Goal: Task Accomplishment & Management: Manage account settings

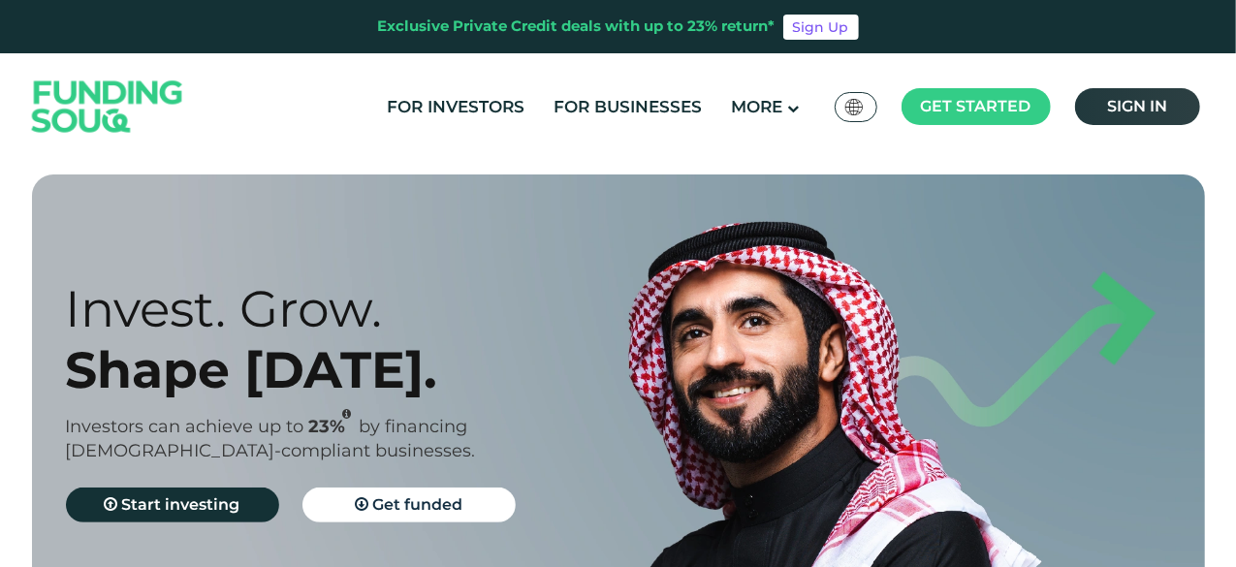
click at [1133, 103] on span "Sign in" at bounding box center [1137, 106] width 60 height 18
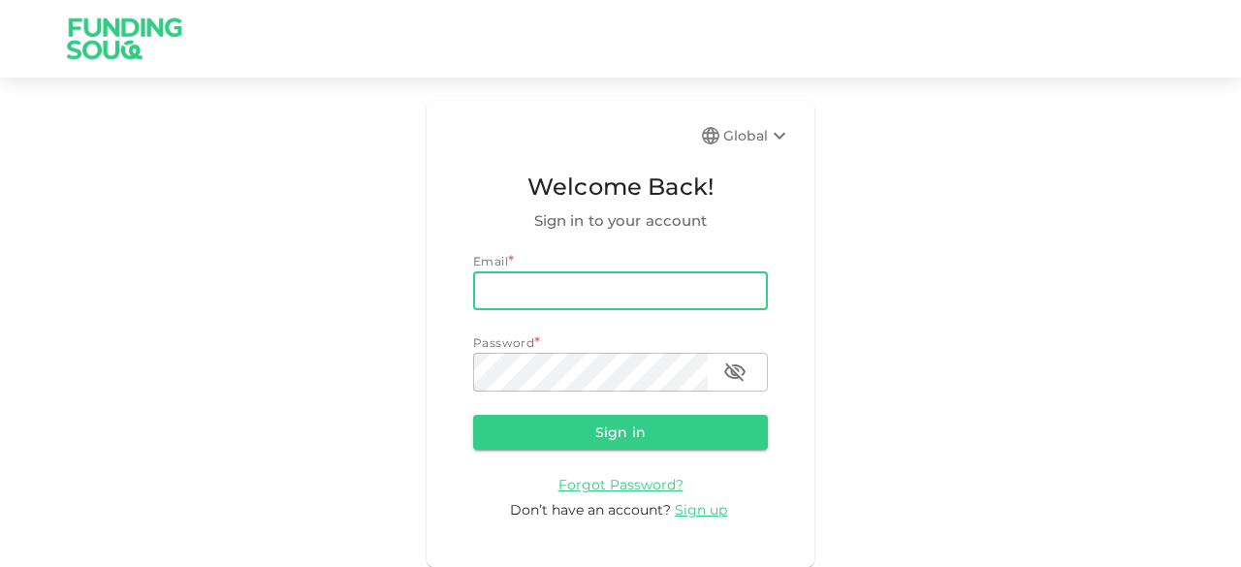
click at [530, 290] on input "email" at bounding box center [620, 291] width 295 height 39
type input "[EMAIL_ADDRESS][DOMAIN_NAME]"
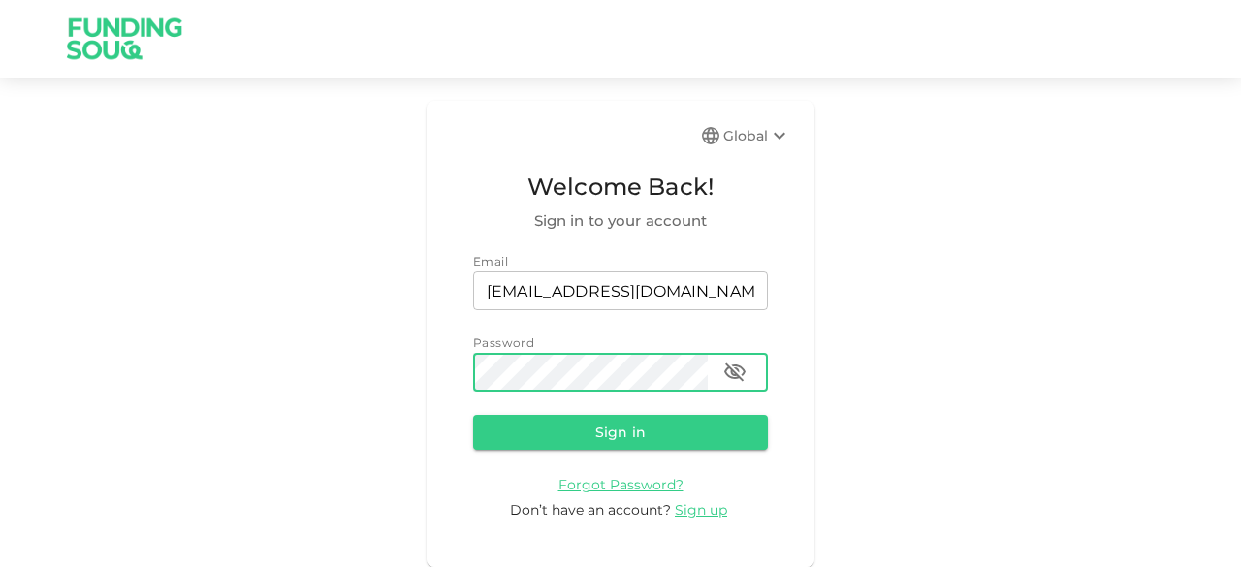
click at [473, 415] on button "Sign in" at bounding box center [620, 432] width 295 height 35
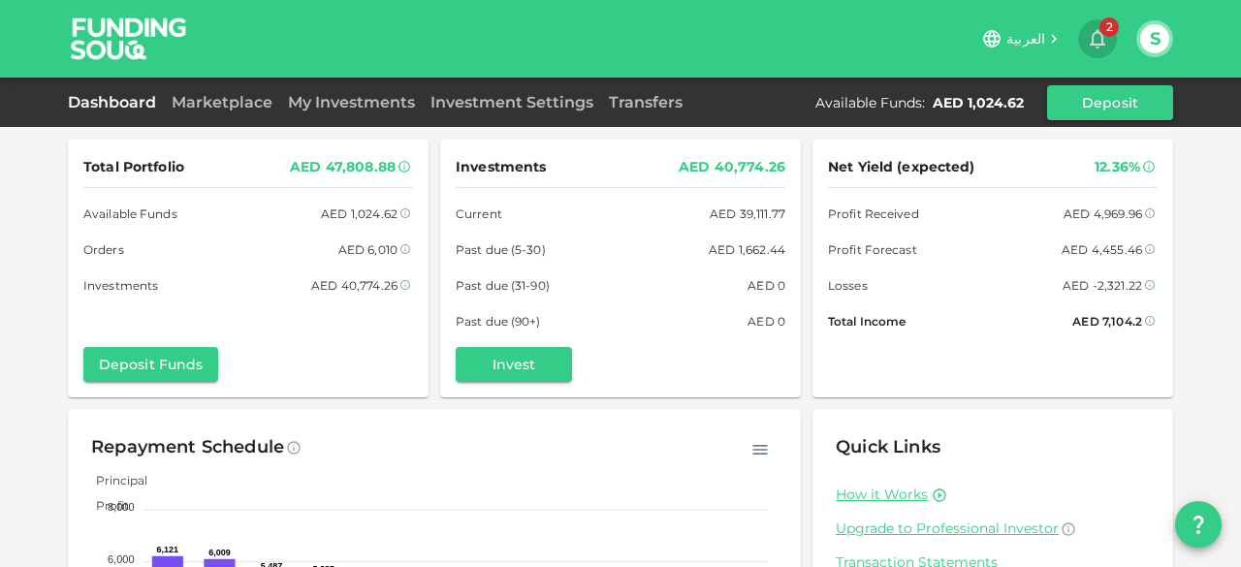
click at [1099, 32] on icon "button" at bounding box center [1098, 39] width 16 height 19
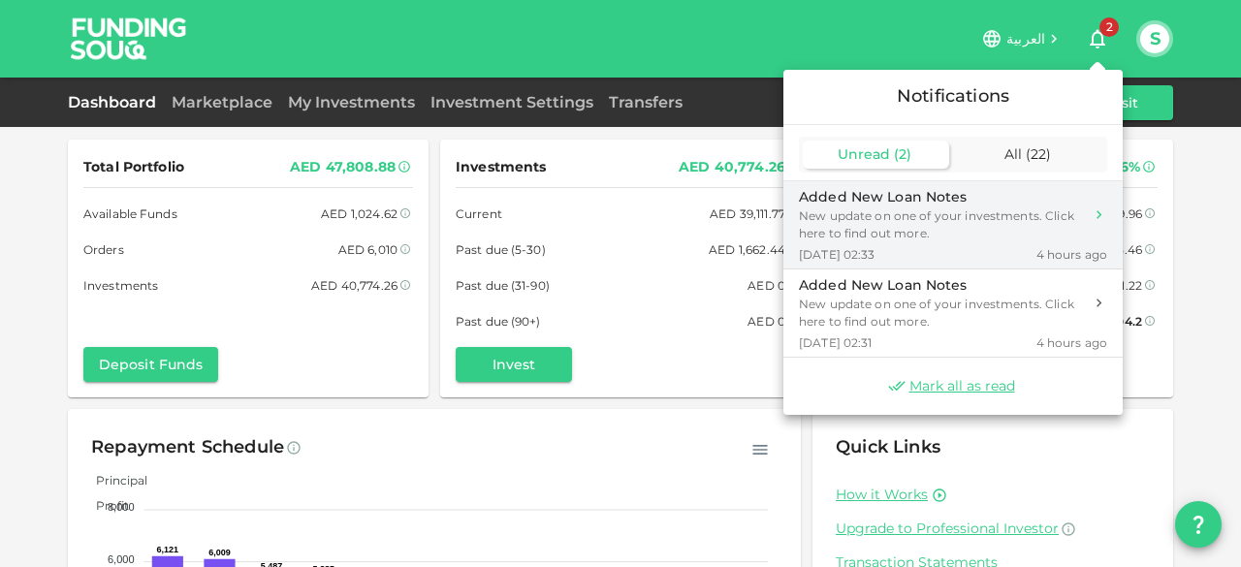
click at [880, 230] on div "New update on one of your investments. Click here to find out more." at bounding box center [941, 225] width 284 height 35
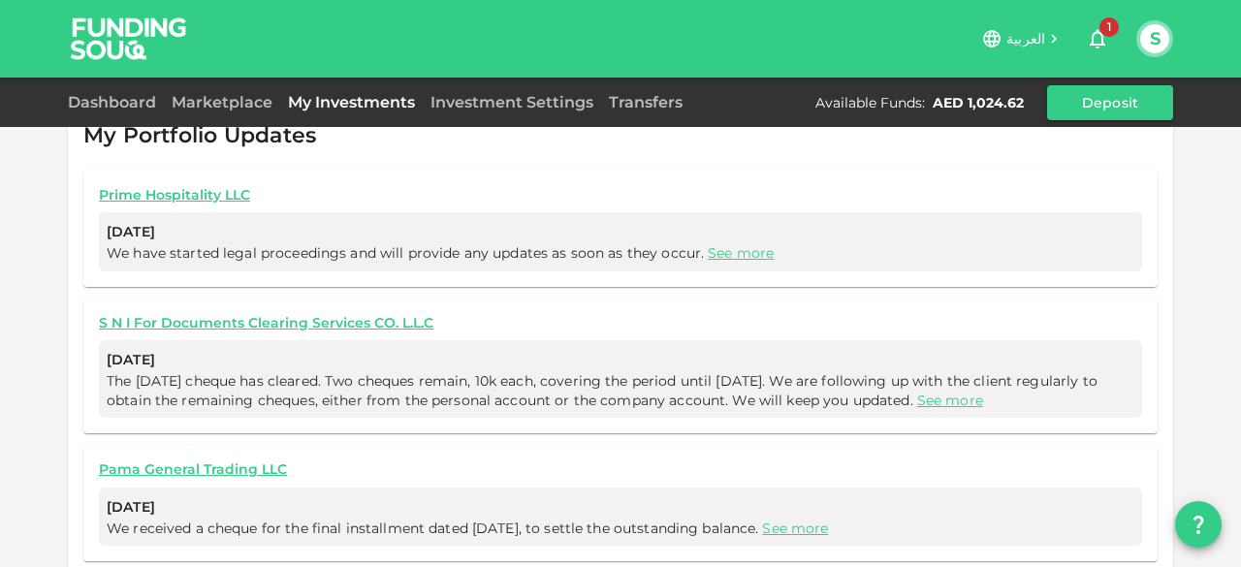
scroll to position [1202, 0]
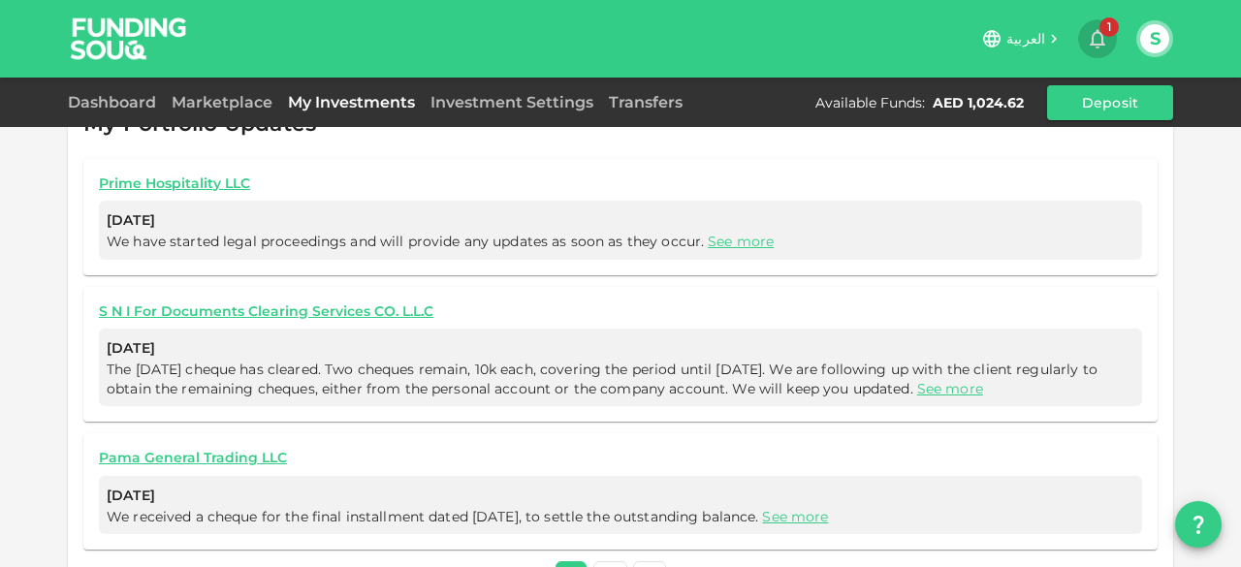
click at [1104, 34] on span "1" at bounding box center [1109, 26] width 19 height 19
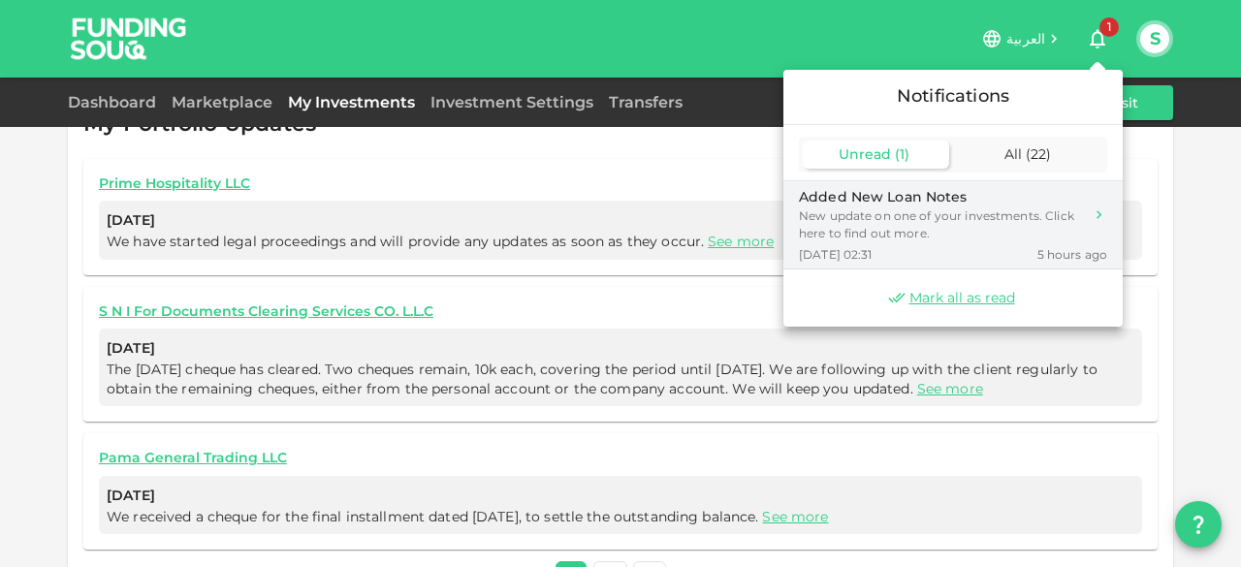
click at [896, 234] on div "New update on one of your investments. Click here to find out more." at bounding box center [941, 225] width 284 height 35
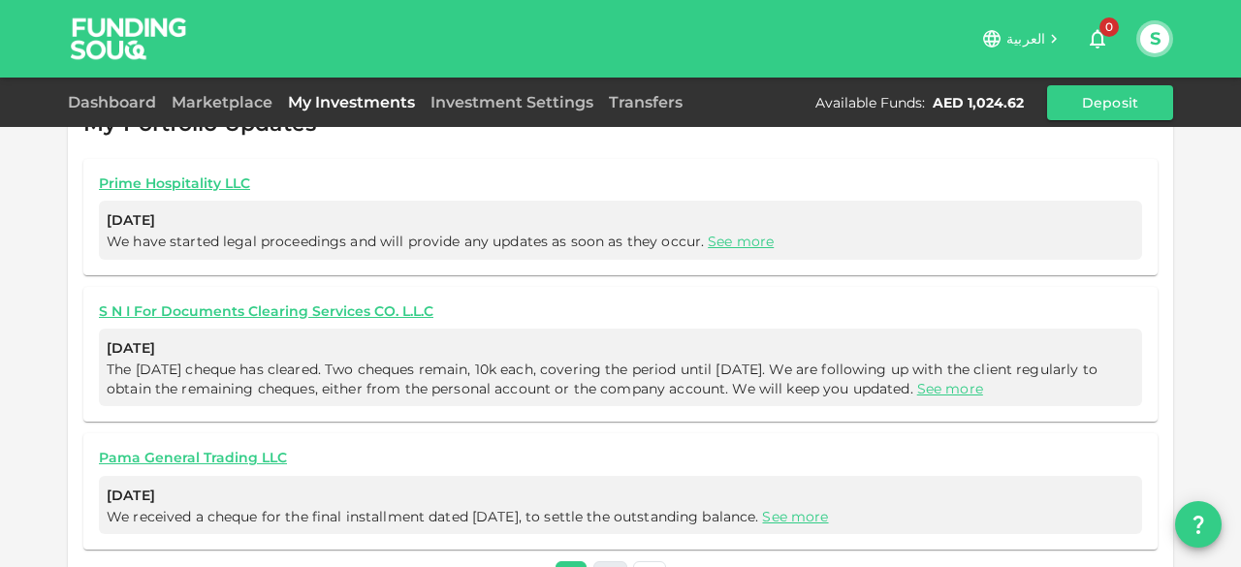
click at [599, 561] on link "2" at bounding box center [610, 575] width 34 height 28
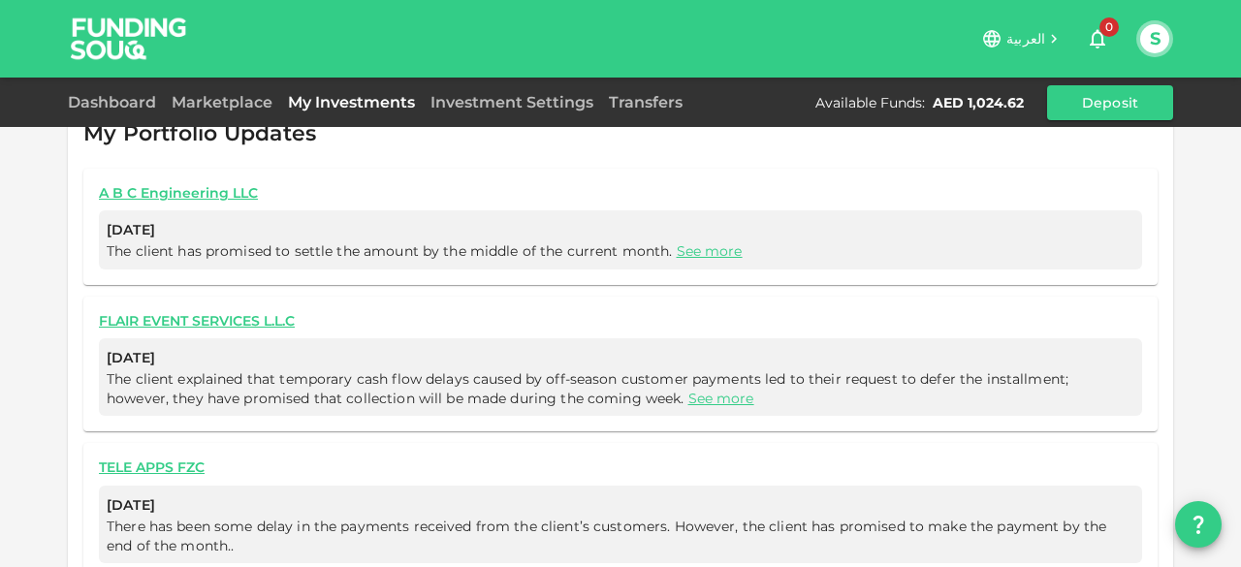
scroll to position [1222, 0]
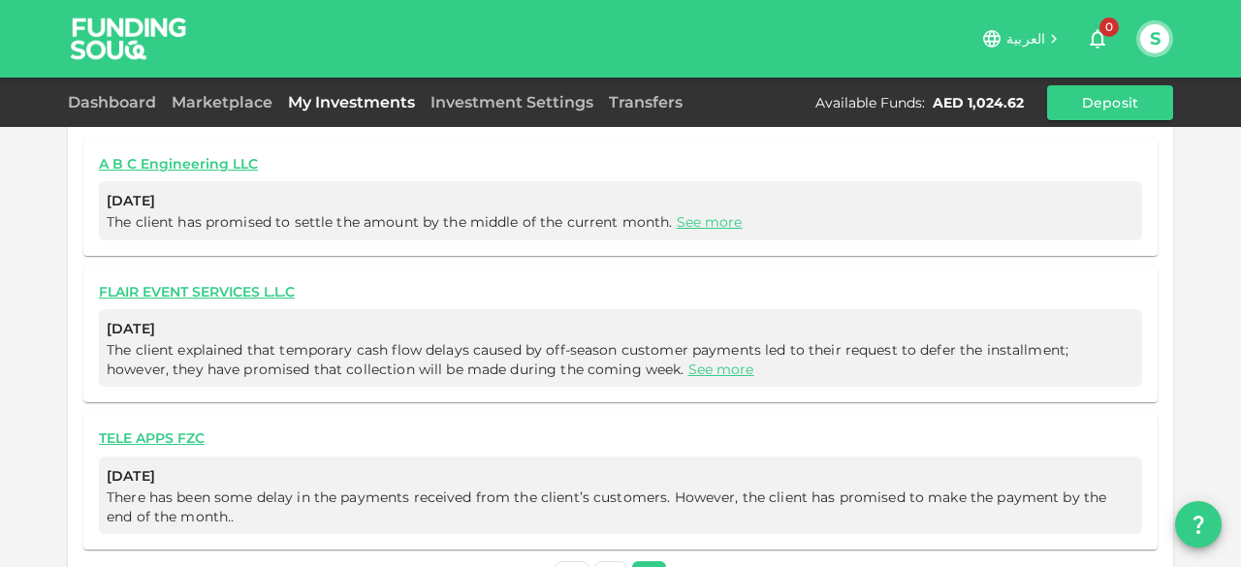
click at [1028, 34] on span "العربية" at bounding box center [1026, 38] width 39 height 17
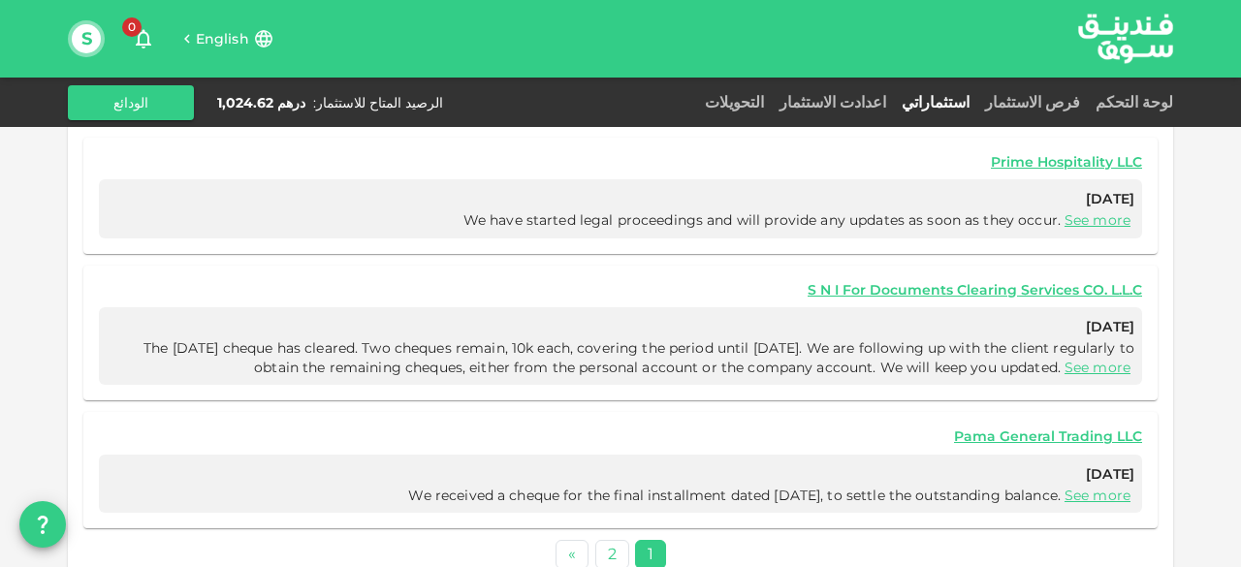
scroll to position [1125, 0]
